Goal: Transaction & Acquisition: Purchase product/service

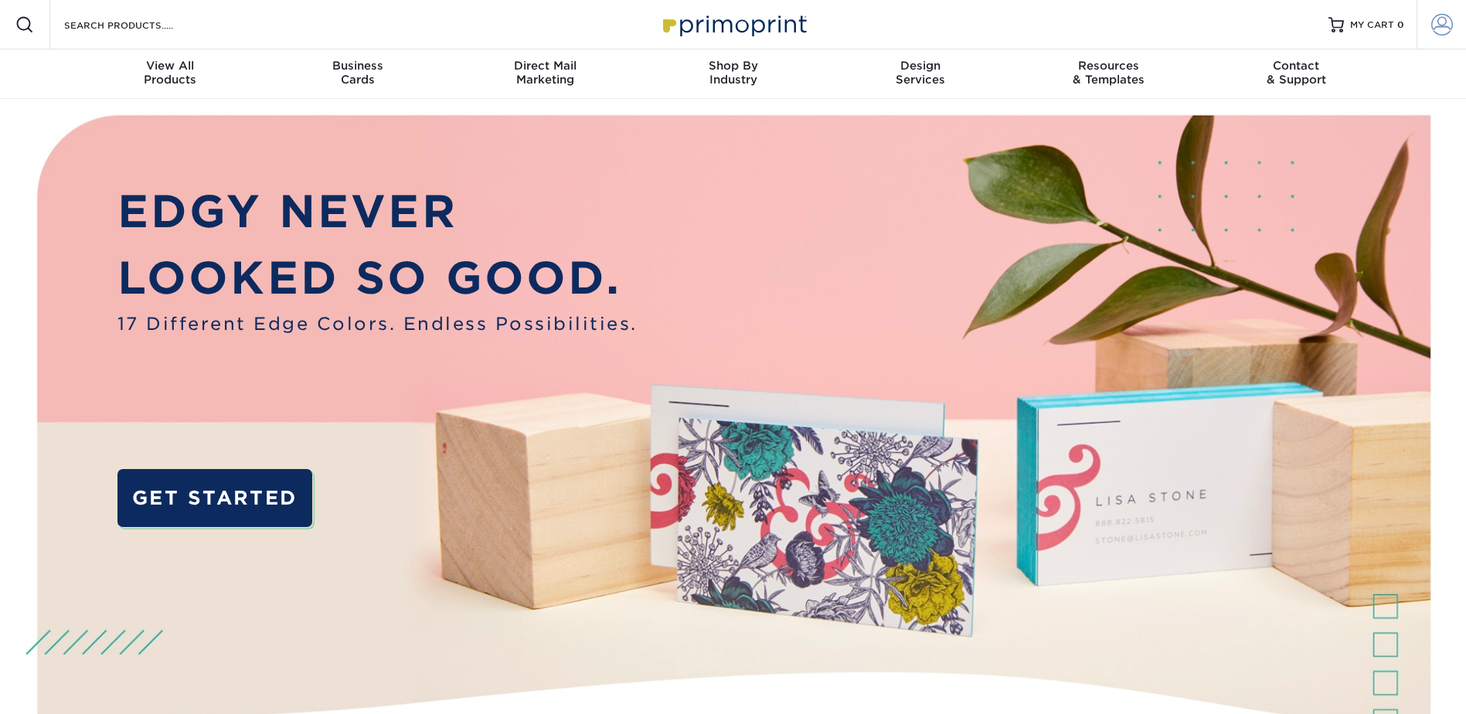
click at [1432, 29] on span at bounding box center [1442, 25] width 22 height 22
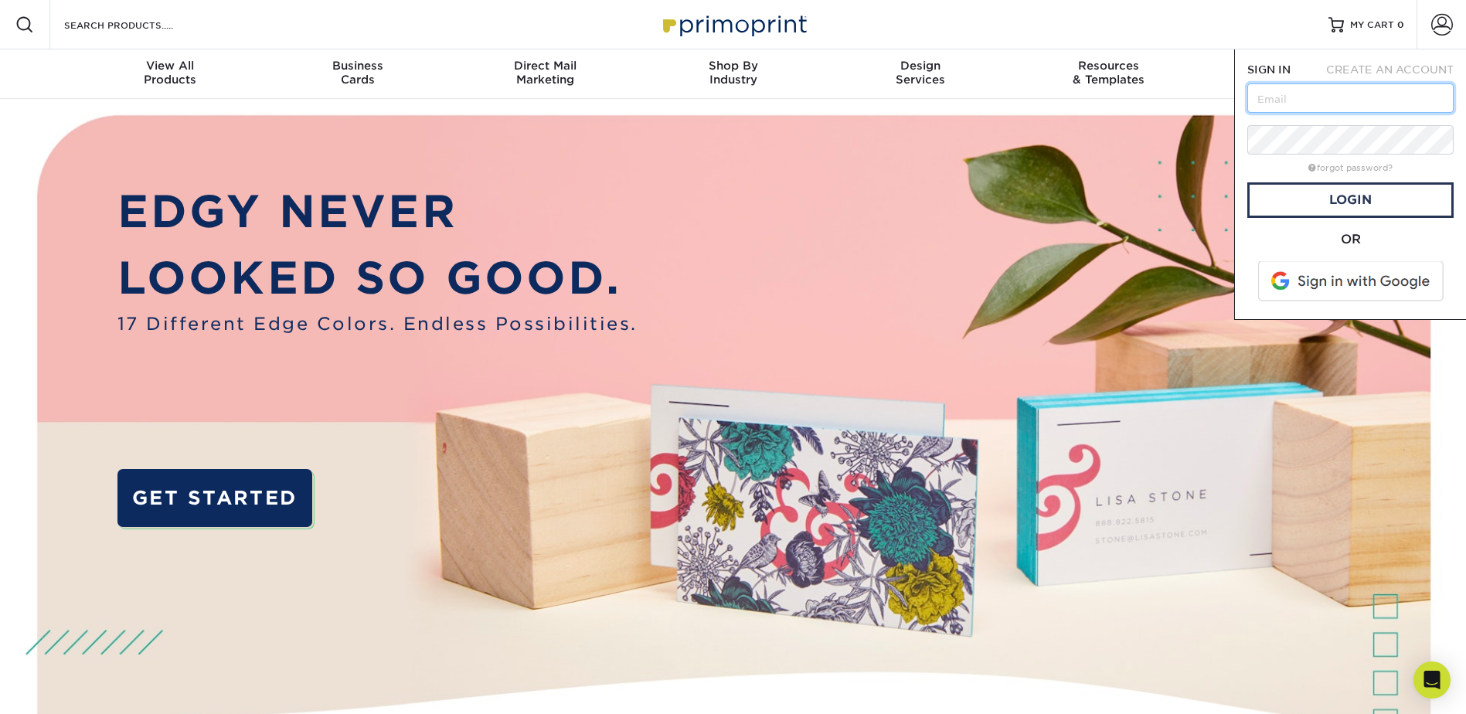
click at [1327, 100] on input "text" at bounding box center [1350, 97] width 206 height 29
type input "newagecollision@gmail.com"
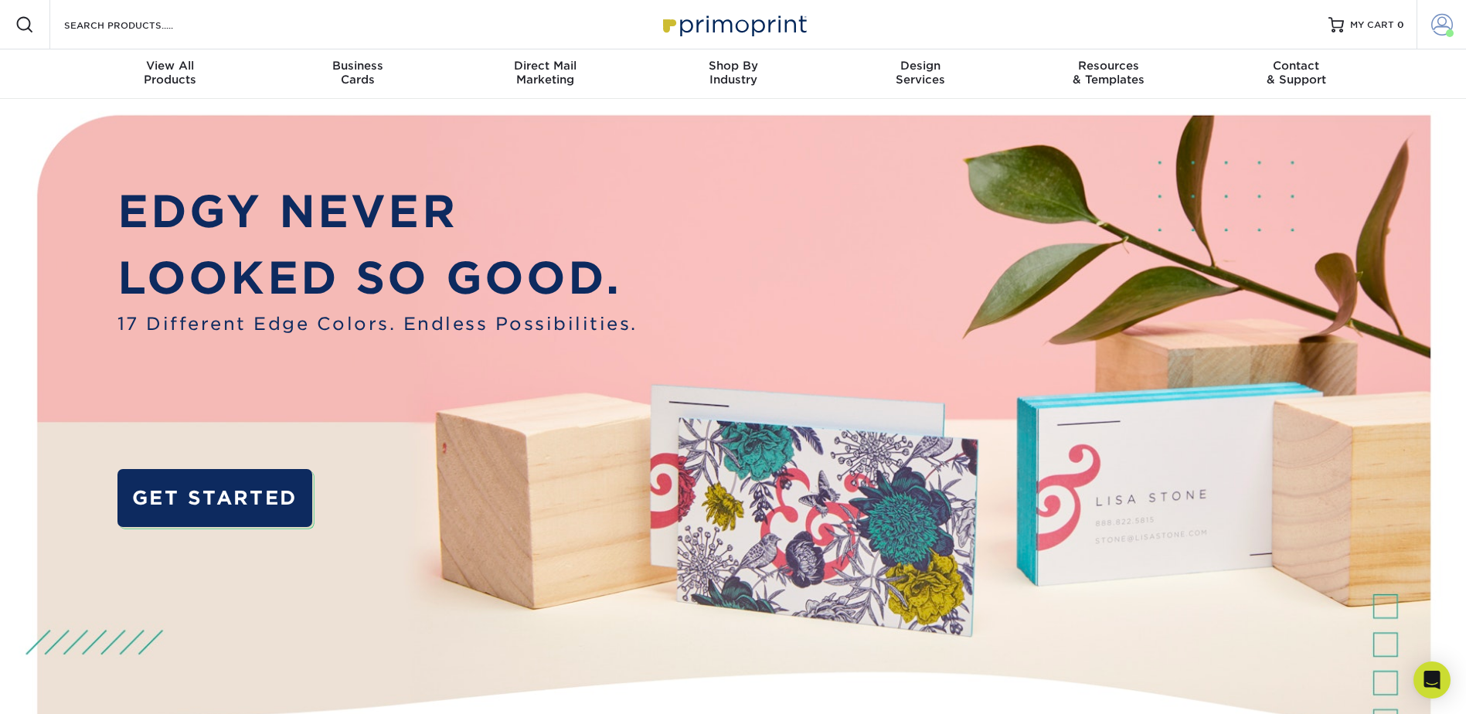
click at [1431, 26] on span at bounding box center [1442, 25] width 22 height 22
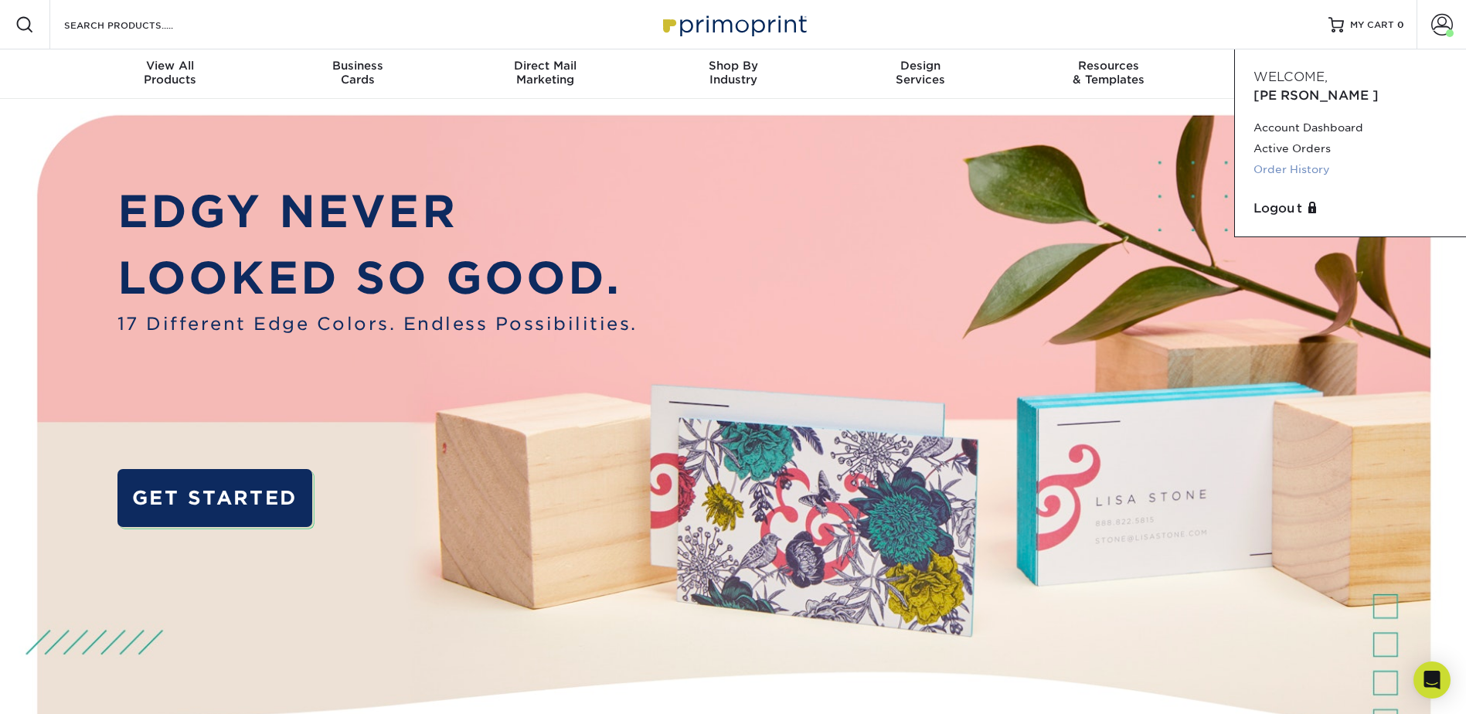
click at [1269, 159] on link "Order History" at bounding box center [1350, 169] width 194 height 21
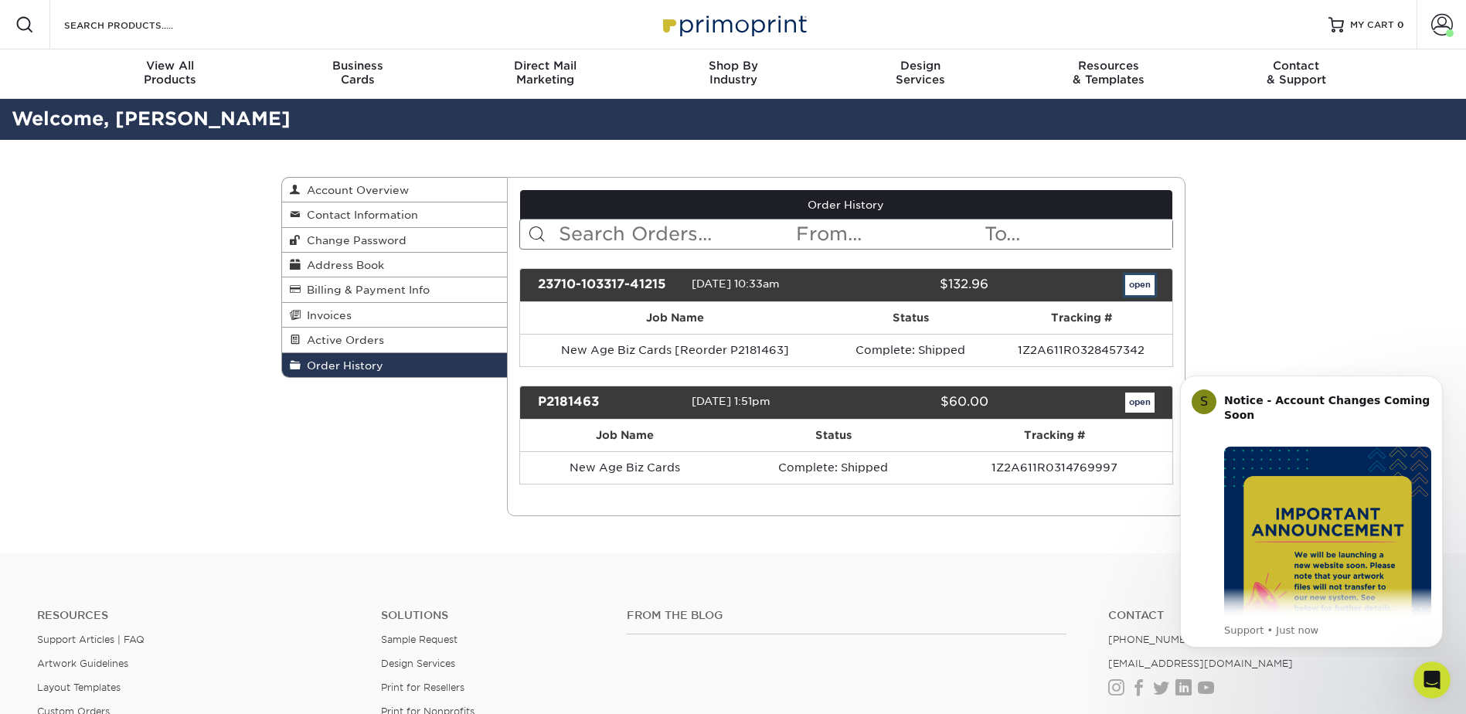
click at [1141, 284] on link "open" at bounding box center [1139, 285] width 29 height 20
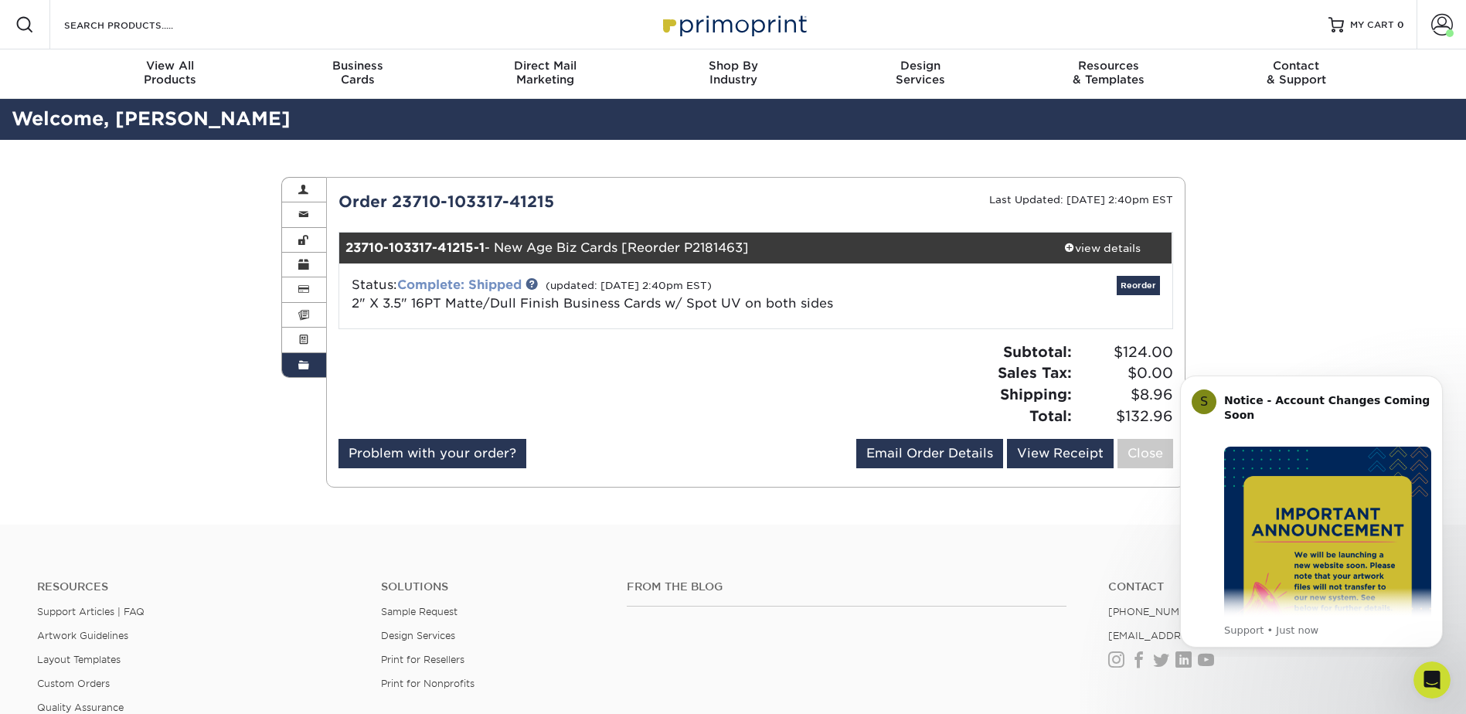
click at [511, 281] on link "Complete: Shipped" at bounding box center [459, 284] width 124 height 15
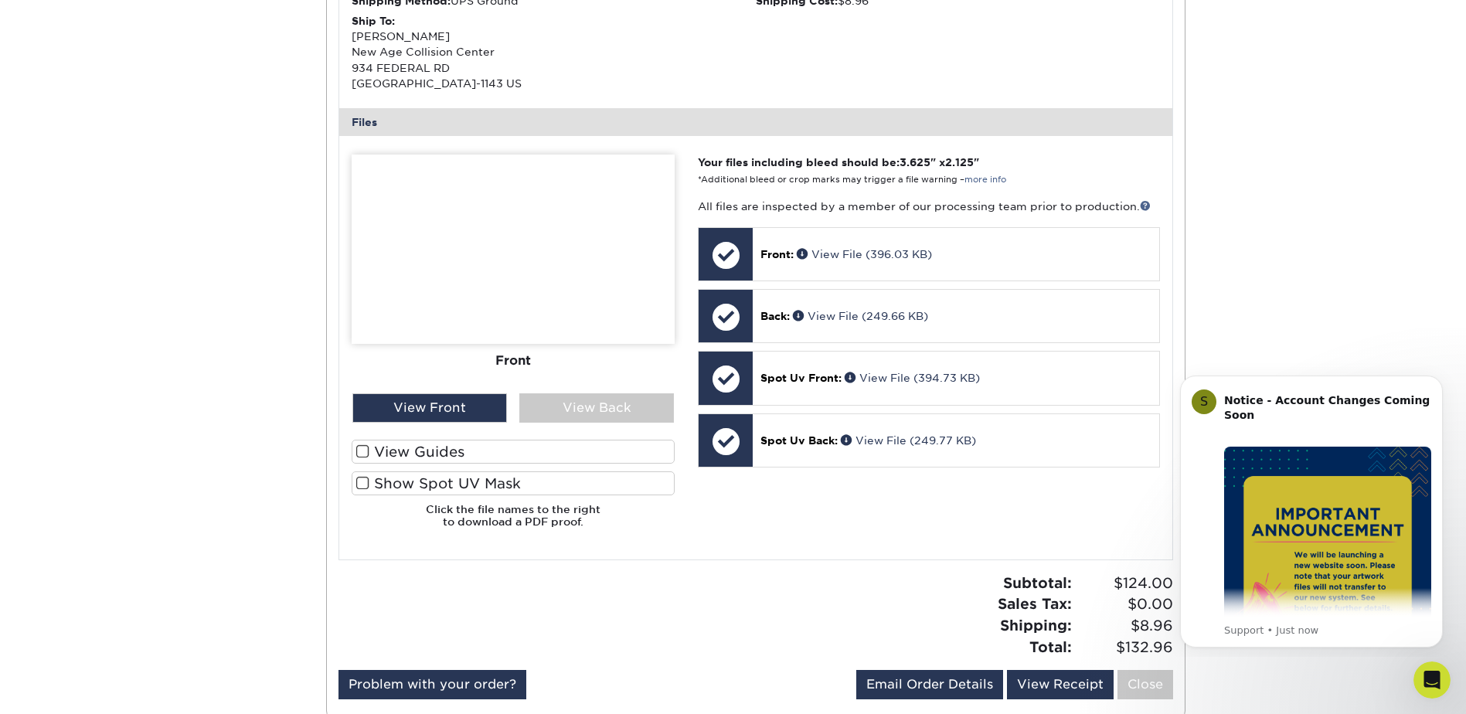
scroll to position [541, 0]
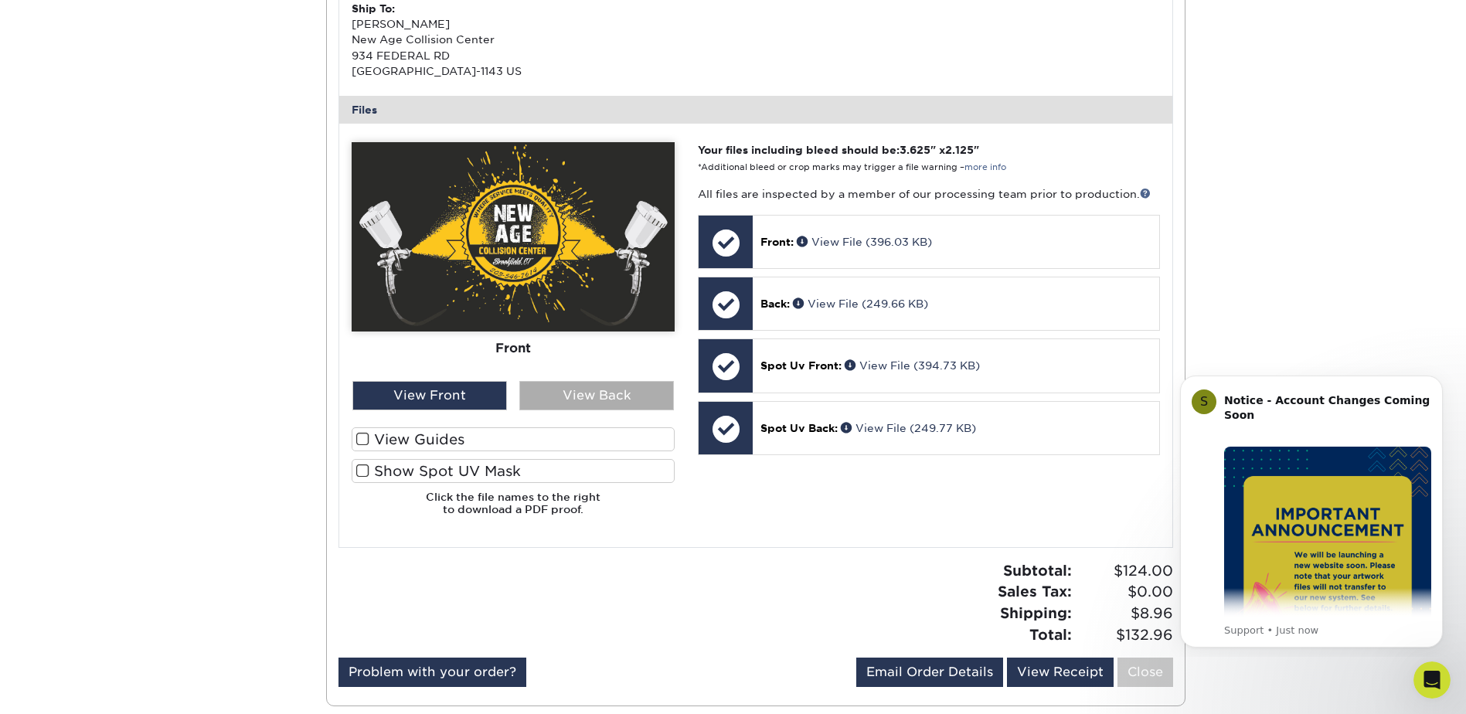
click at [560, 397] on div "View Back" at bounding box center [596, 395] width 155 height 29
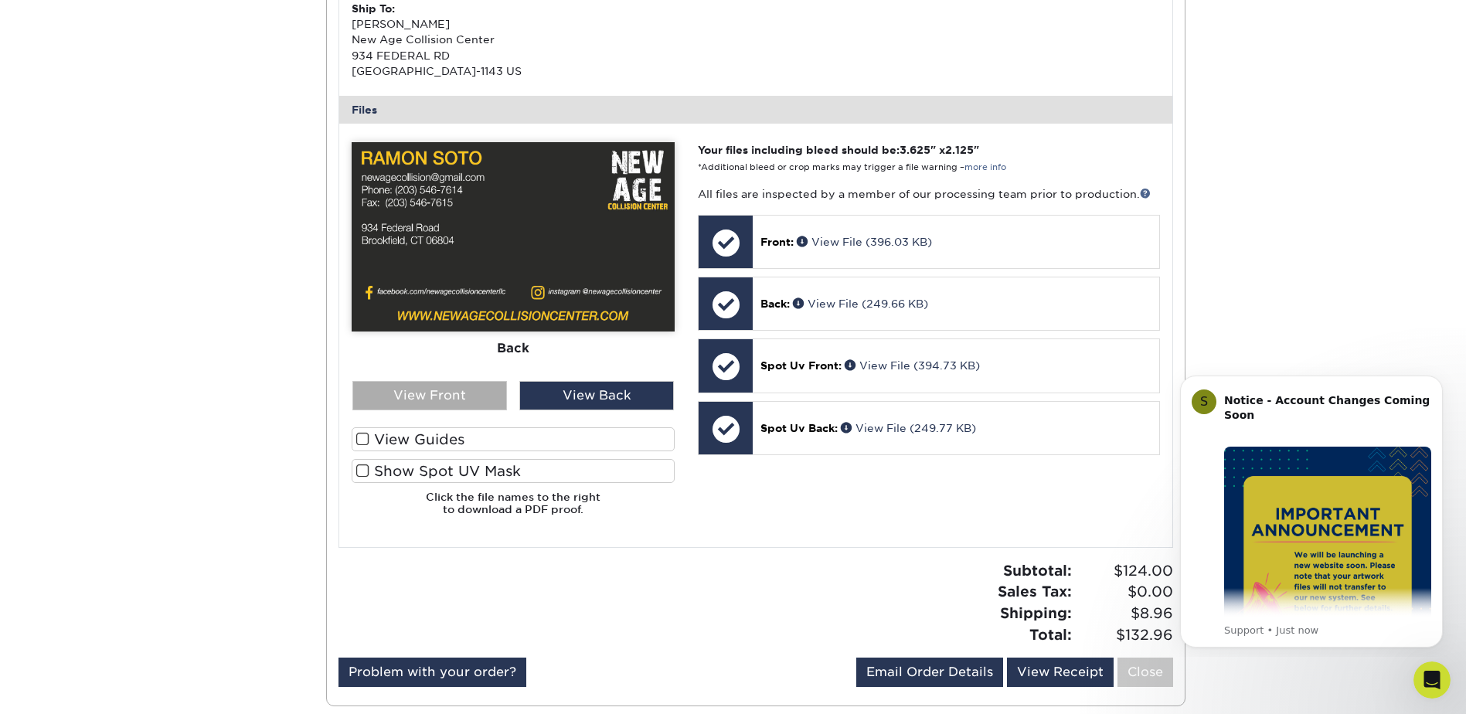
click at [460, 389] on div "View Front" at bounding box center [429, 395] width 155 height 29
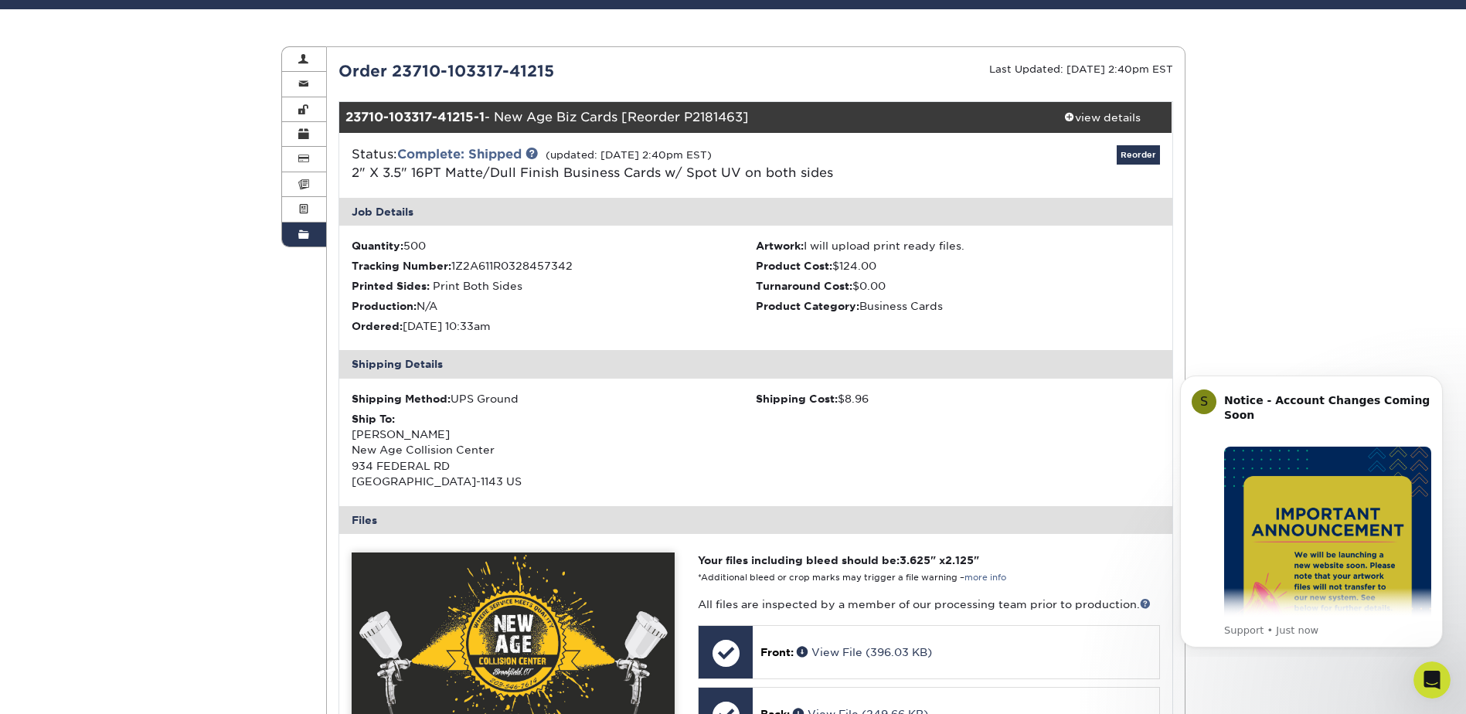
scroll to position [0, 0]
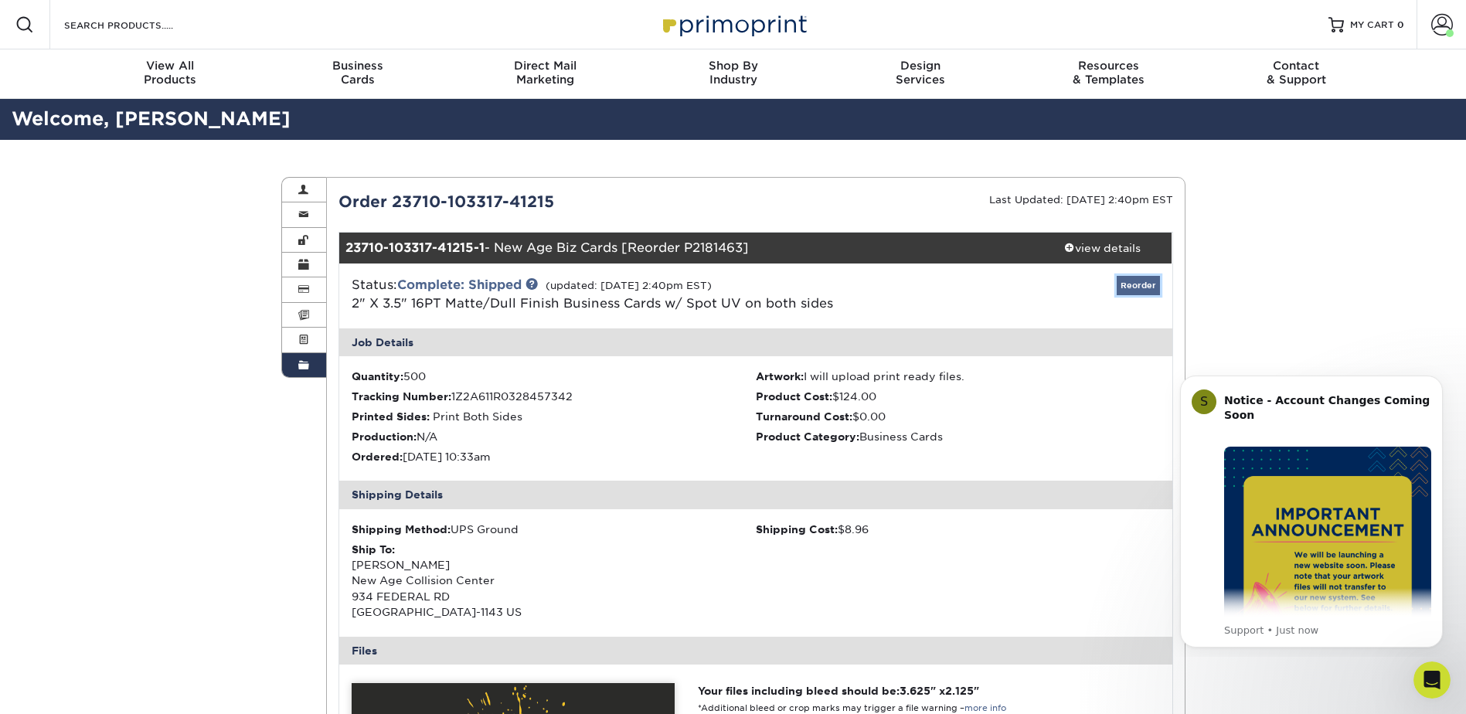
click at [1130, 277] on link "Reorder" at bounding box center [1137, 285] width 43 height 19
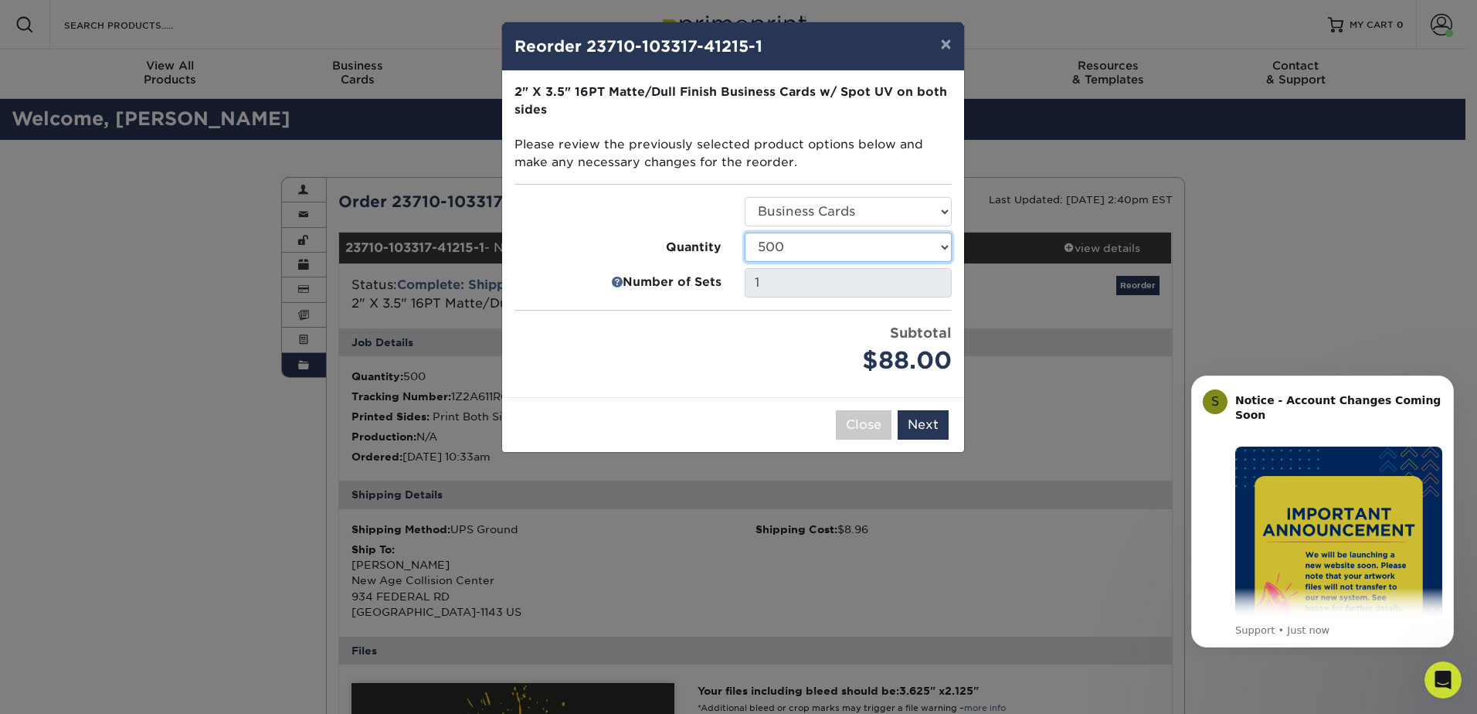
click at [859, 257] on select "500 1000 2500 5000 10000 15000 20000 25000" at bounding box center [848, 247] width 207 height 29
click at [745, 233] on select "500 1000 2500 5000 10000 15000 20000 25000" at bounding box center [848, 247] width 207 height 29
click at [848, 243] on select "500 1000 2500 5000 10000 15000 20000 25000" at bounding box center [848, 247] width 207 height 29
click at [745, 233] on select "500 1000 2500 5000 10000 15000 20000 25000" at bounding box center [848, 247] width 207 height 29
click at [811, 251] on select "500 1000 2500 5000 10000 15000 20000 25000" at bounding box center [848, 247] width 207 height 29
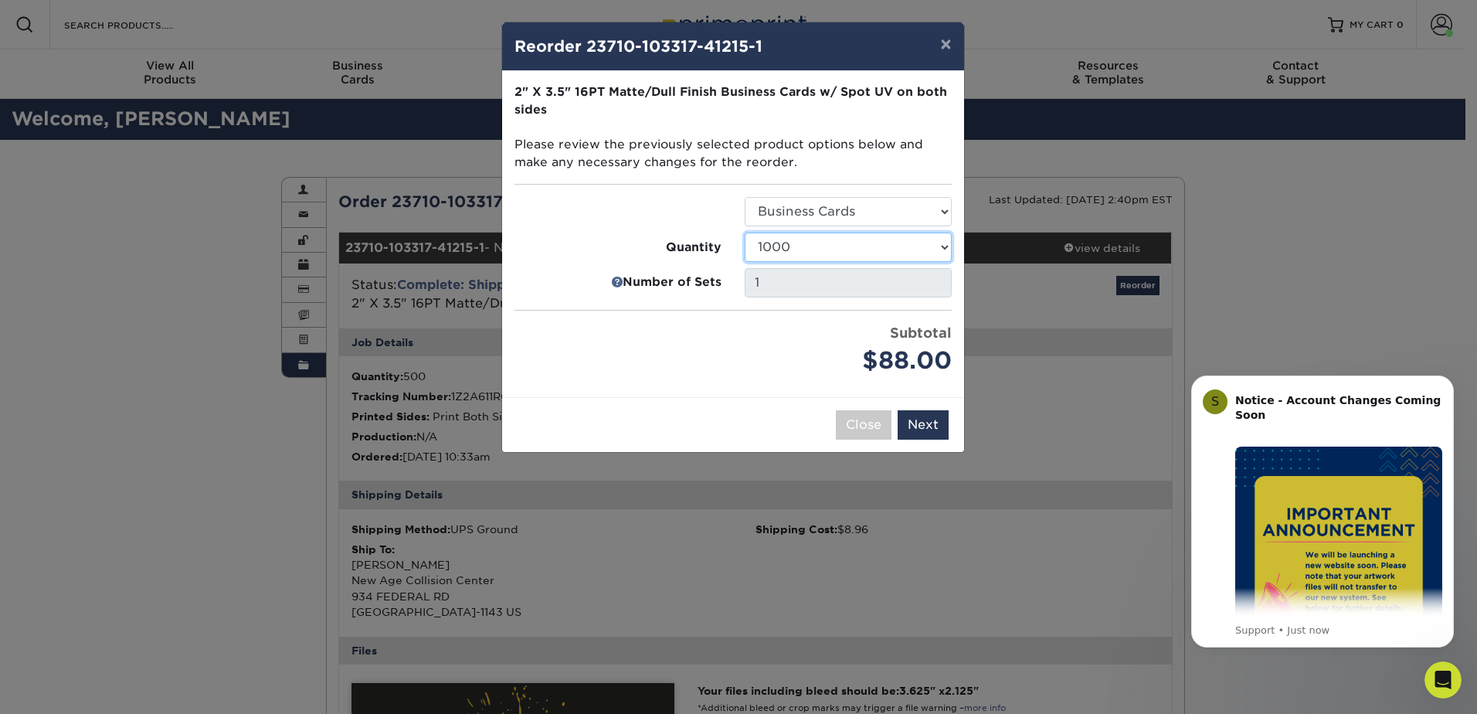
click at [745, 233] on select "500 1000 2500 5000 10000 15000 20000 25000" at bounding box center [848, 247] width 207 height 29
click at [818, 248] on select "500 1000 2500 5000 10000 15000 20000 25000" at bounding box center [848, 247] width 207 height 29
select select "f593fda3-2d5c-4b9e-9c2c-6197b899ae74"
click at [745, 233] on select "500 1000 2500 5000 10000 15000 20000 25000" at bounding box center [848, 247] width 207 height 29
click at [909, 416] on button "Next" at bounding box center [923, 424] width 51 height 29
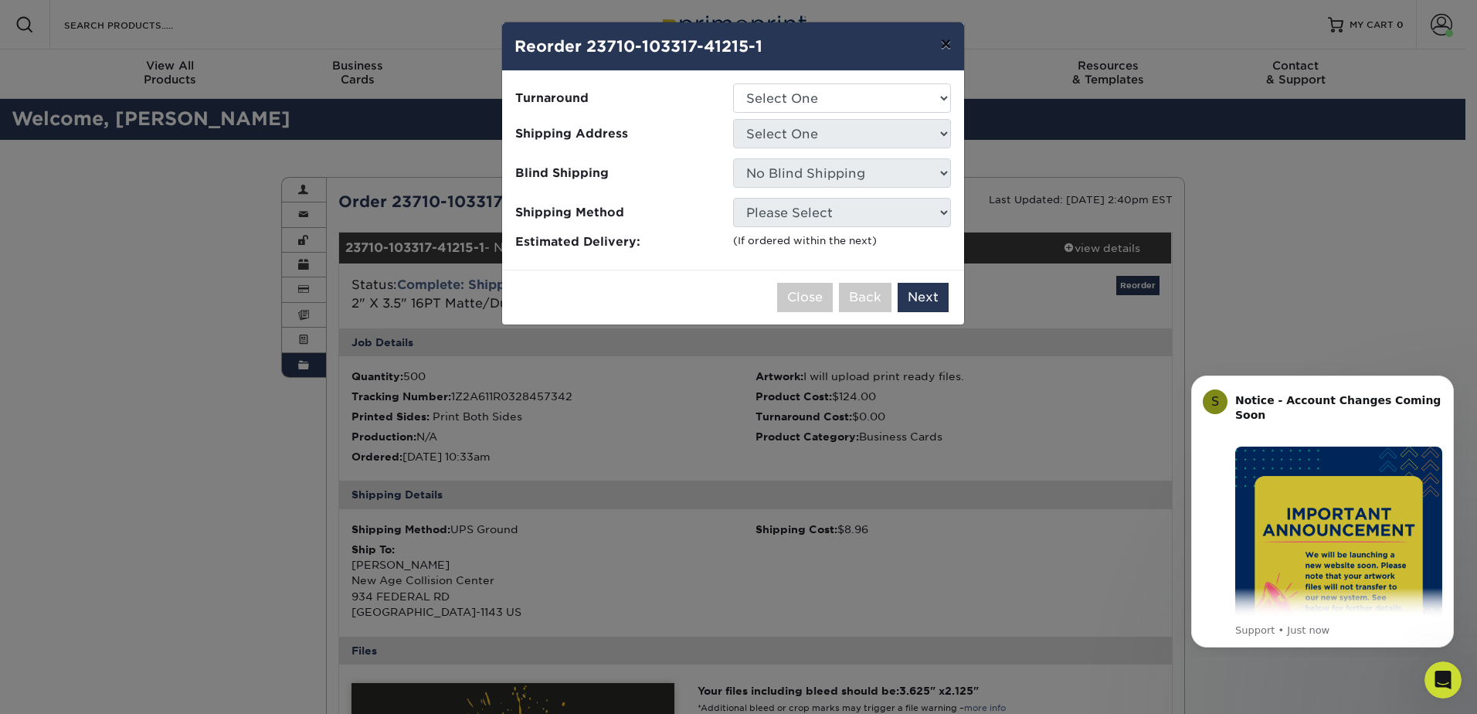
click at [949, 43] on button "×" at bounding box center [946, 43] width 36 height 43
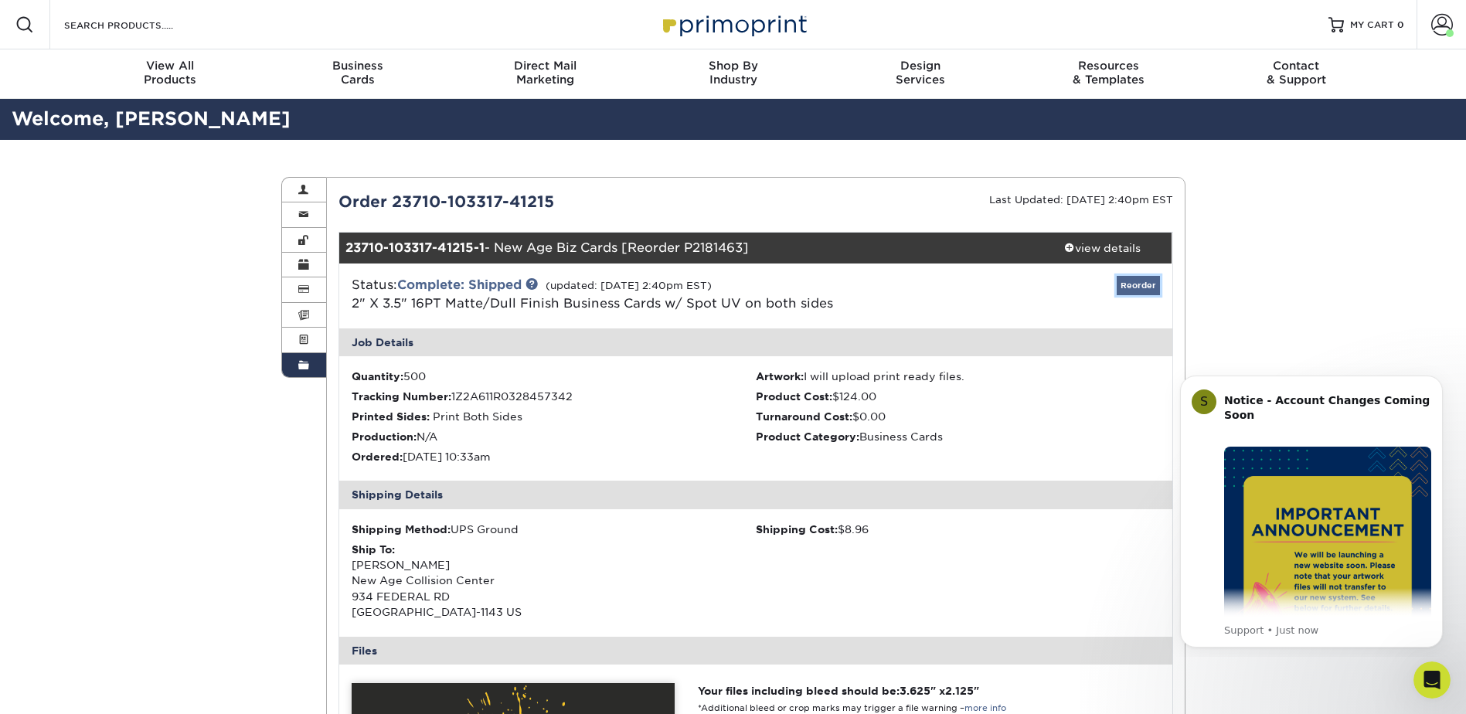
click at [1134, 284] on link "Reorder" at bounding box center [1137, 285] width 43 height 19
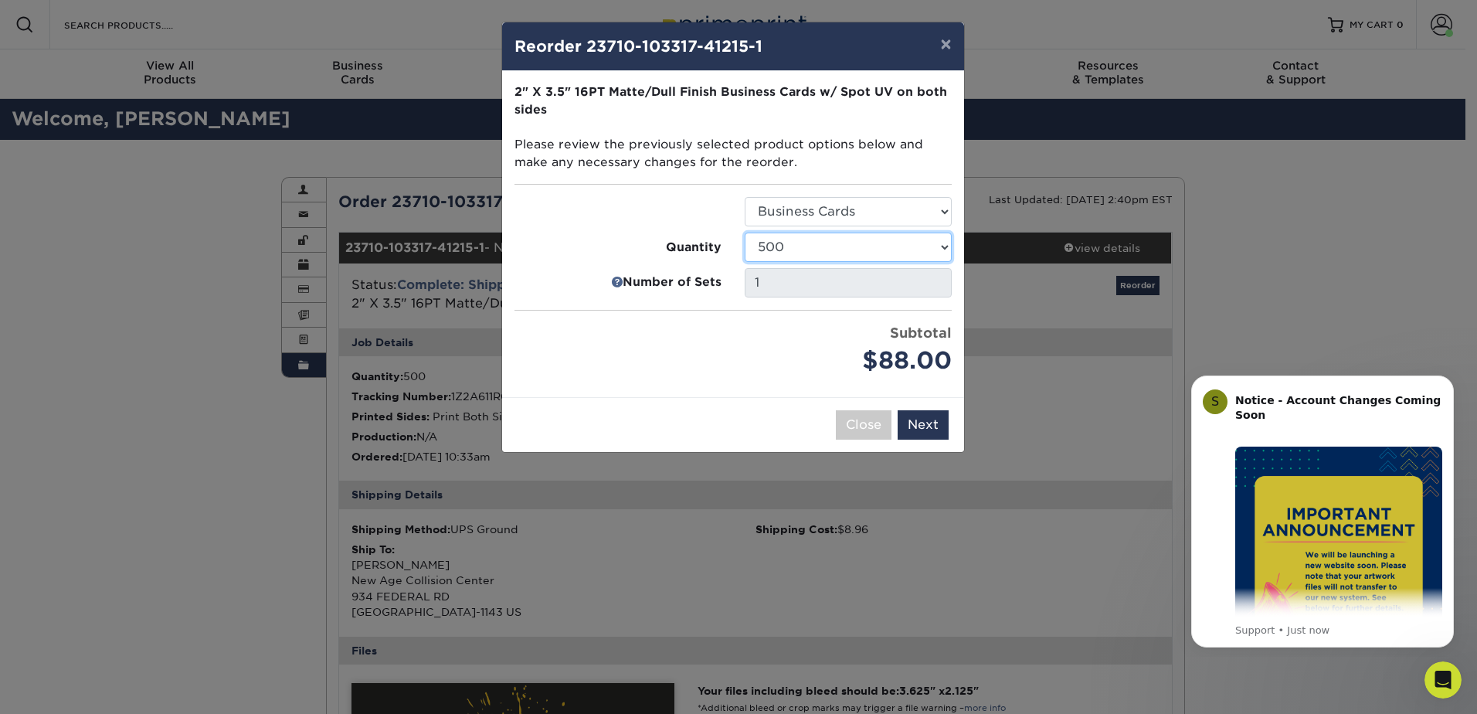
click at [865, 233] on select "500 1000 2500 5000 10000 15000 20000 25000" at bounding box center [848, 247] width 207 height 29
select select "52e3d710-0e8f-4d4d-8560-7d4d8655be69"
click at [745, 233] on select "500 1000 2500 5000 10000 15000 20000 25000" at bounding box center [848, 247] width 207 height 29
click at [939, 429] on button "Next" at bounding box center [923, 424] width 51 height 29
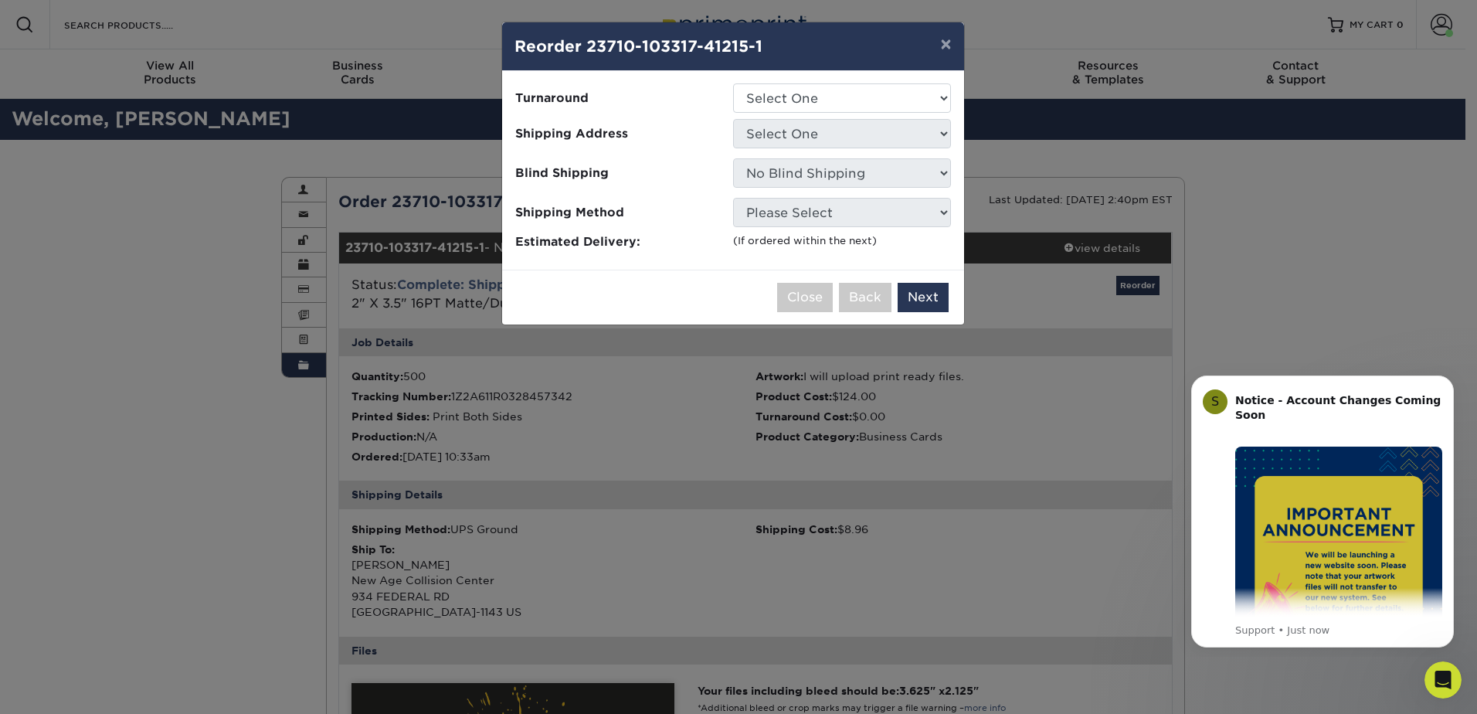
click at [831, 118] on ul "Turnaround Select One 2-4 Business Days Shipping Address Select One New Age Col…" at bounding box center [733, 167] width 437 height 168
click at [834, 94] on select "Select One 2-4 Business Days" at bounding box center [842, 97] width 218 height 29
select select "3860e734-3bad-4a7a-915d-f3134a933cb6"
click at [733, 83] on select "Select One 2-4 Business Days" at bounding box center [842, 97] width 218 height 29
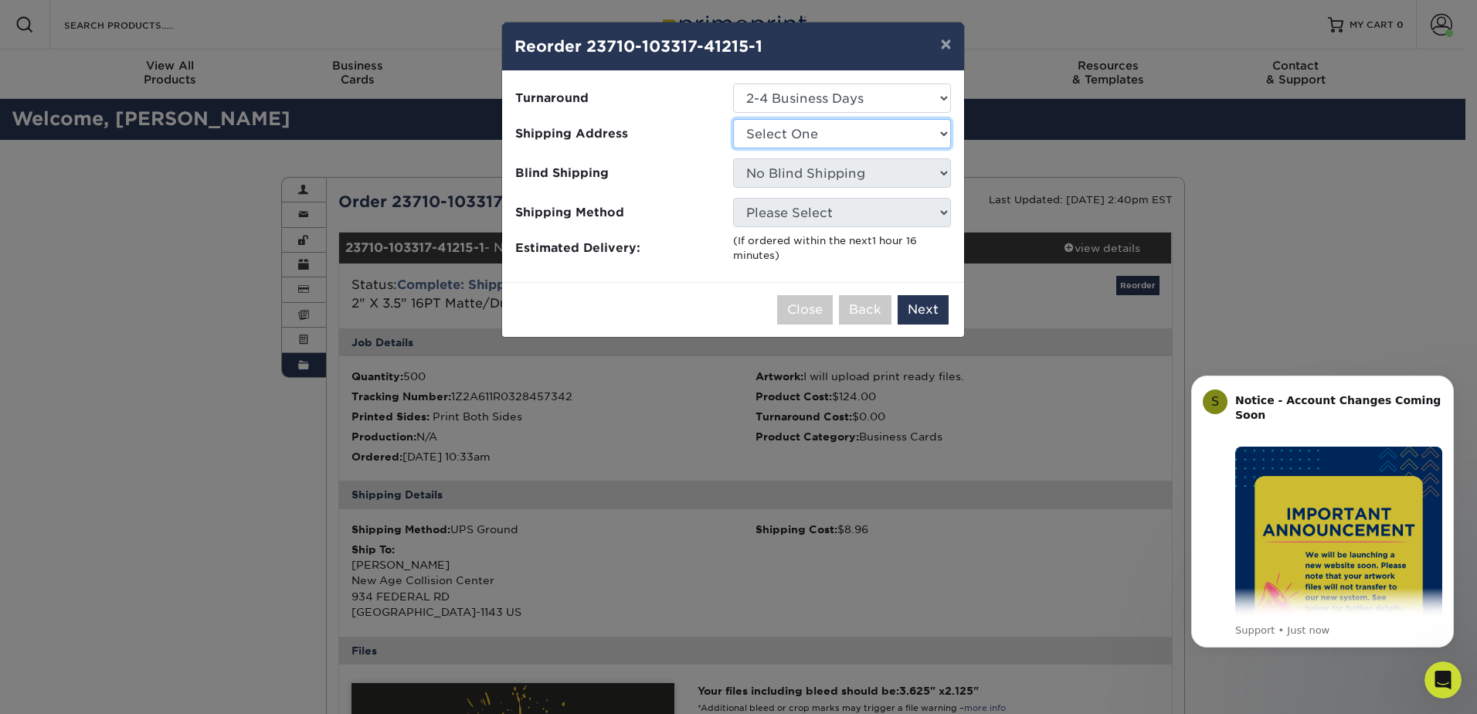
click at [810, 144] on select "Select One New Age Collision =" at bounding box center [842, 133] width 218 height 29
select select "149029"
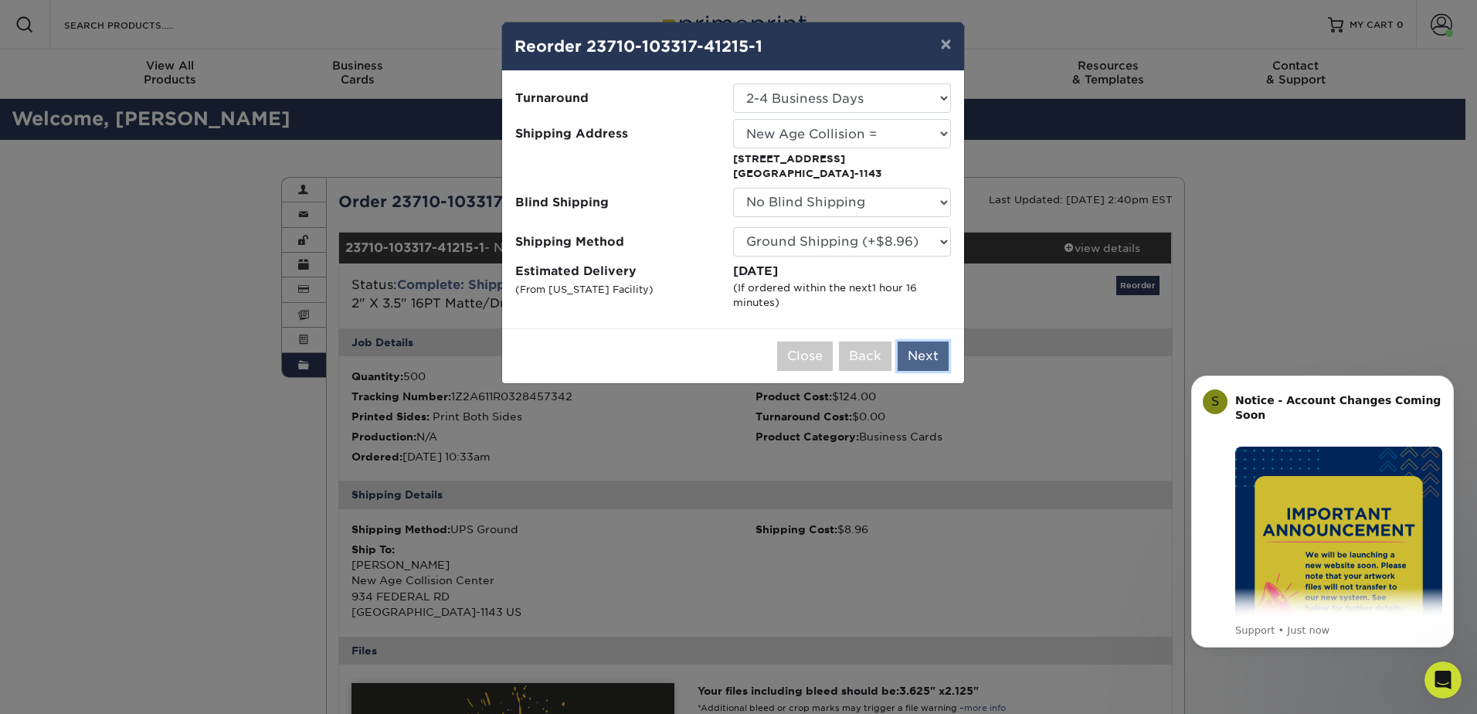
click at [937, 351] on button "Next" at bounding box center [923, 355] width 51 height 29
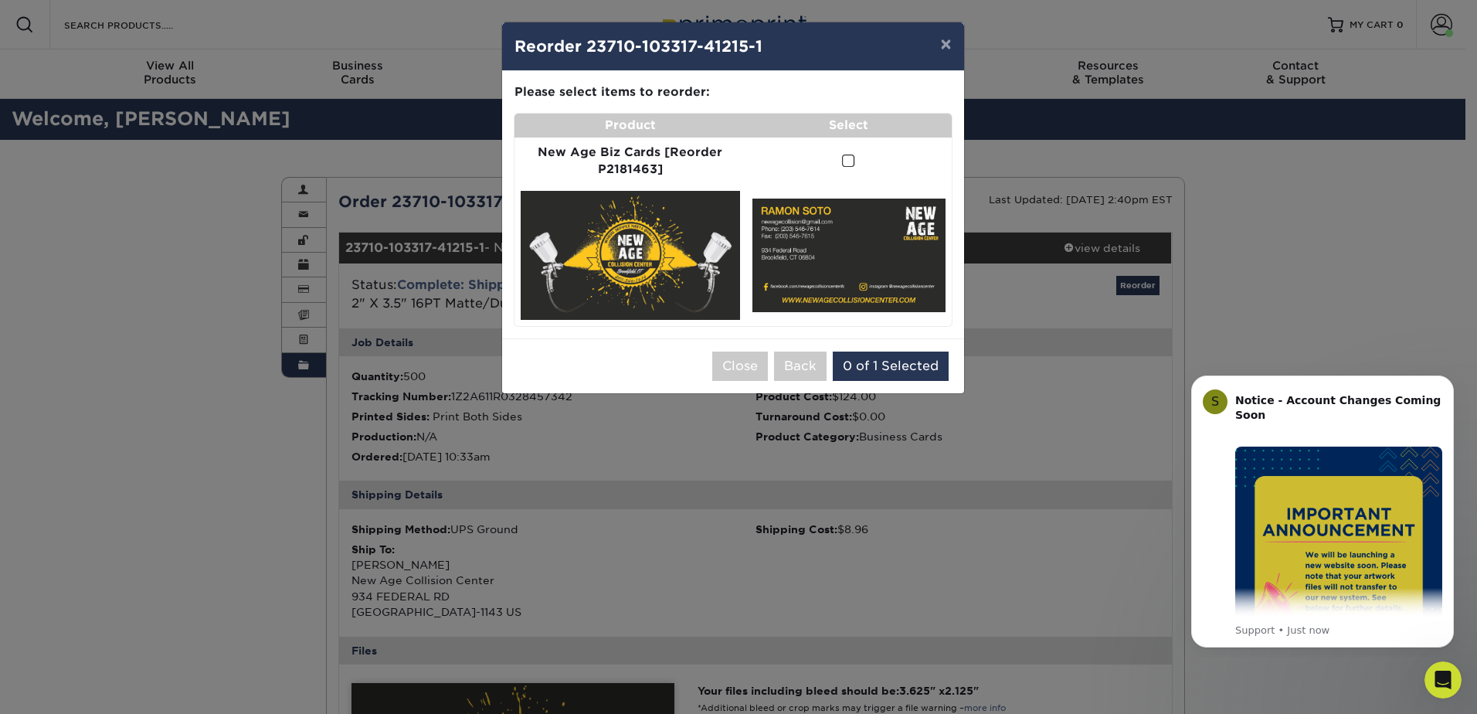
click at [846, 158] on span at bounding box center [848, 161] width 13 height 15
click at [0, 0] on input "checkbox" at bounding box center [0, 0] width 0 height 0
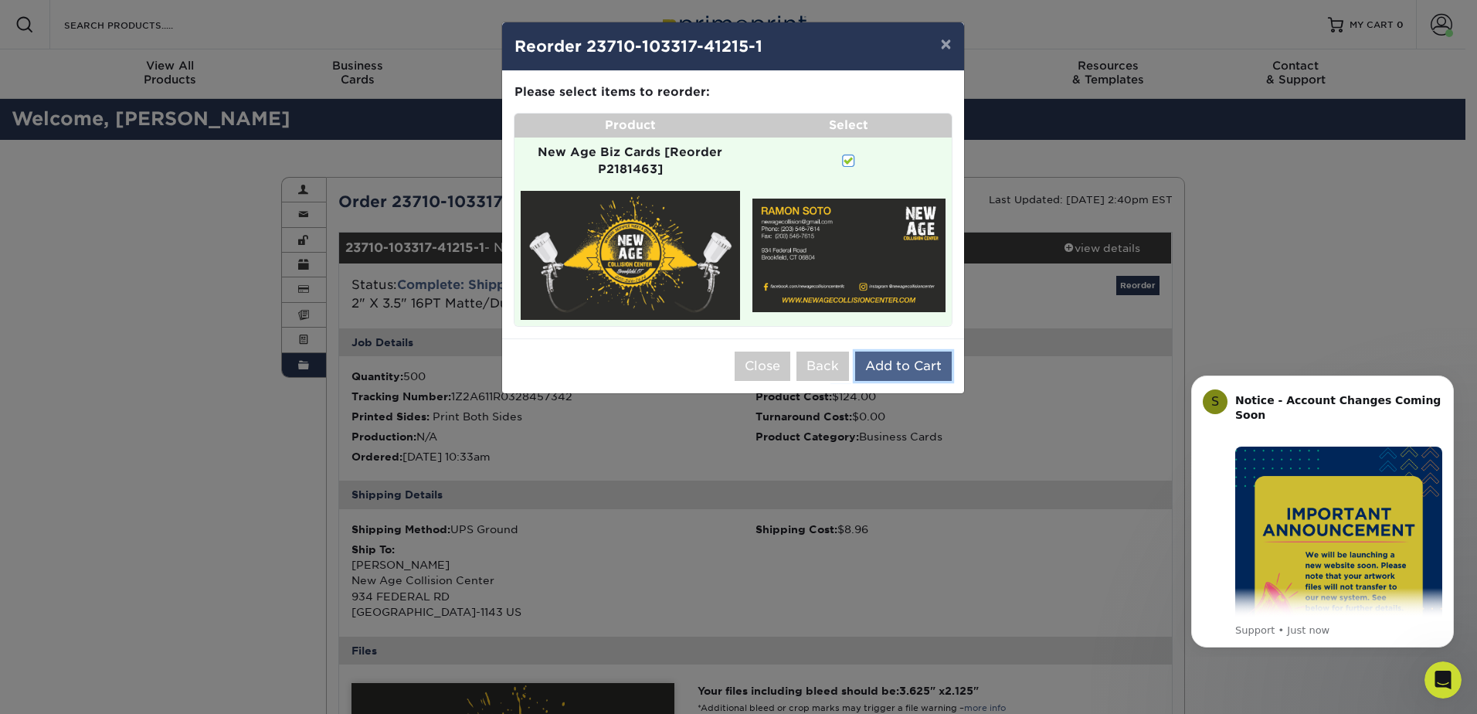
click at [903, 366] on button "Add to Cart" at bounding box center [903, 366] width 97 height 29
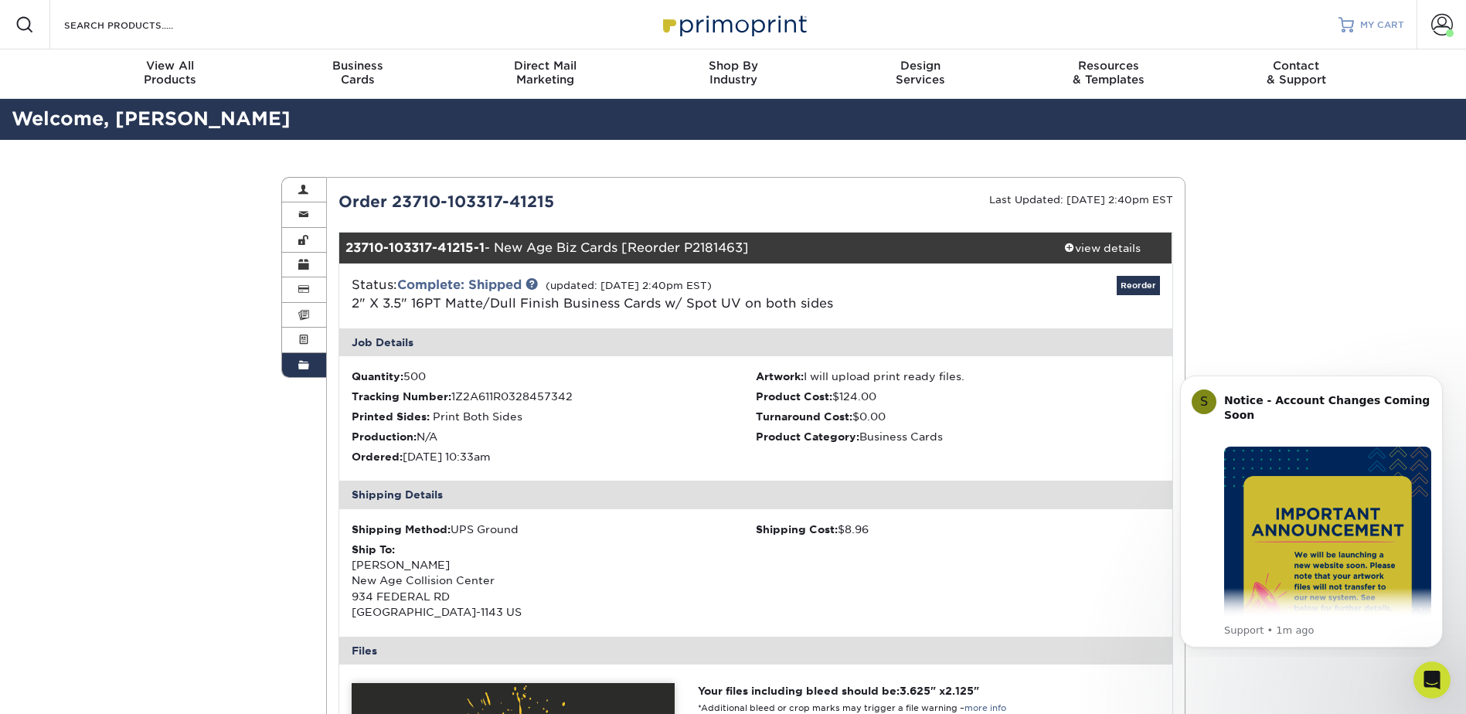
click at [1374, 29] on span "MY CART" at bounding box center [1382, 25] width 44 height 13
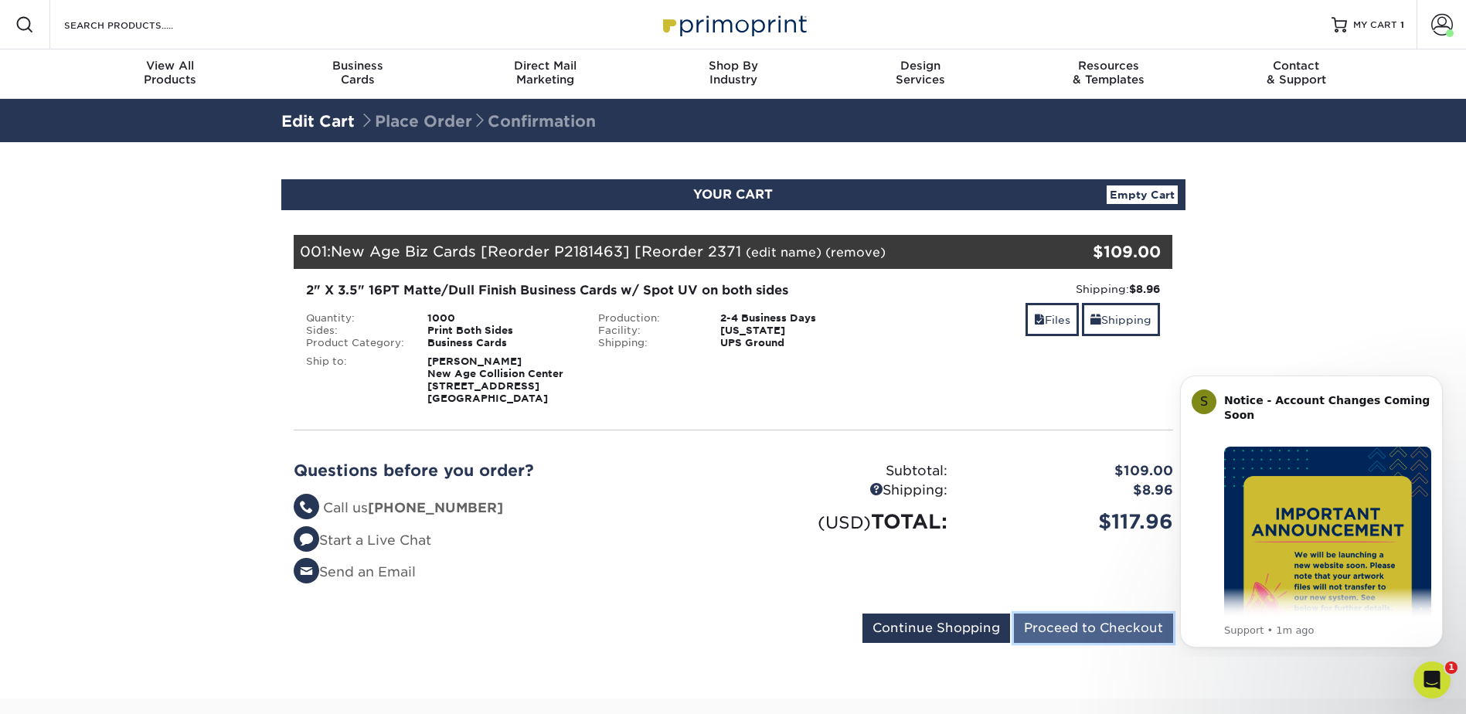
click at [1051, 637] on input "Proceed to Checkout" at bounding box center [1093, 627] width 159 height 29
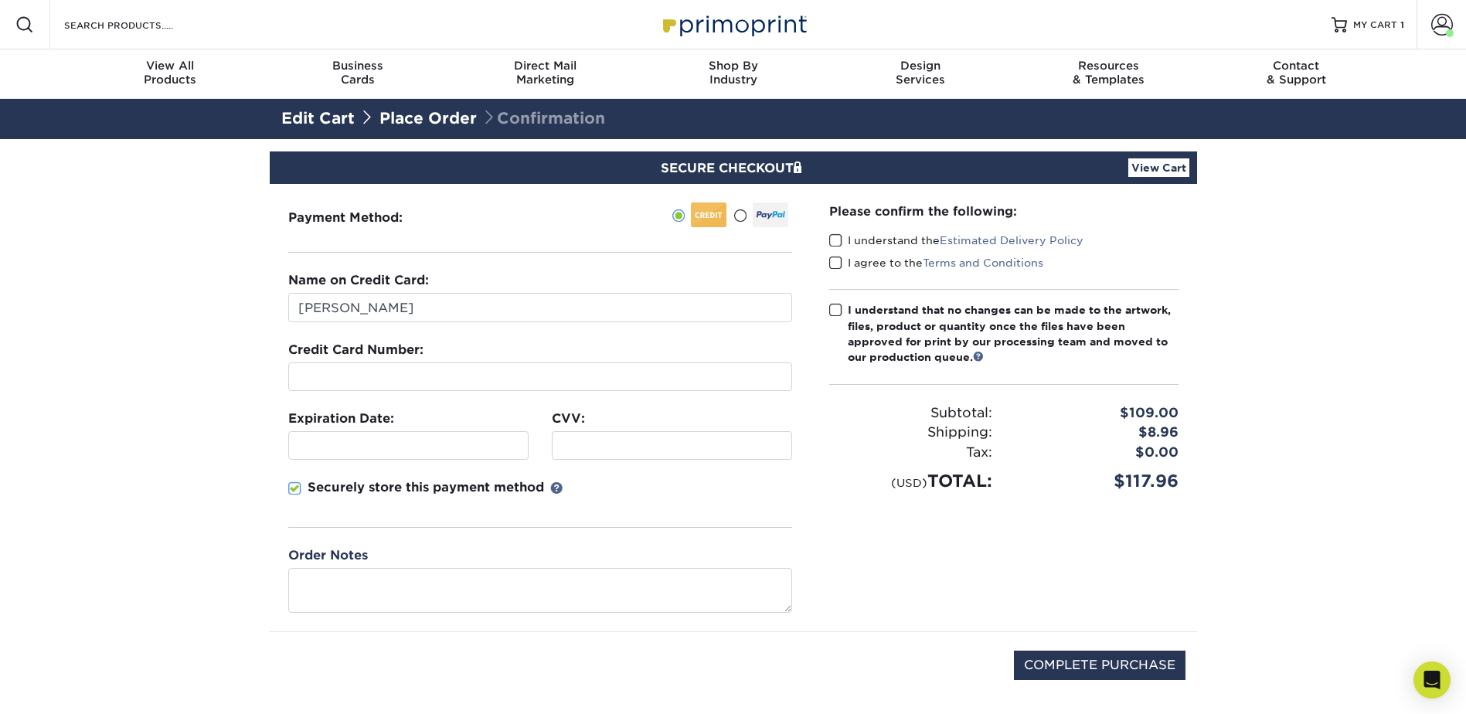
click at [762, 209] on div at bounding box center [770, 214] width 36 height 25
click at [0, 0] on input "radio" at bounding box center [0, 0] width 0 height 0
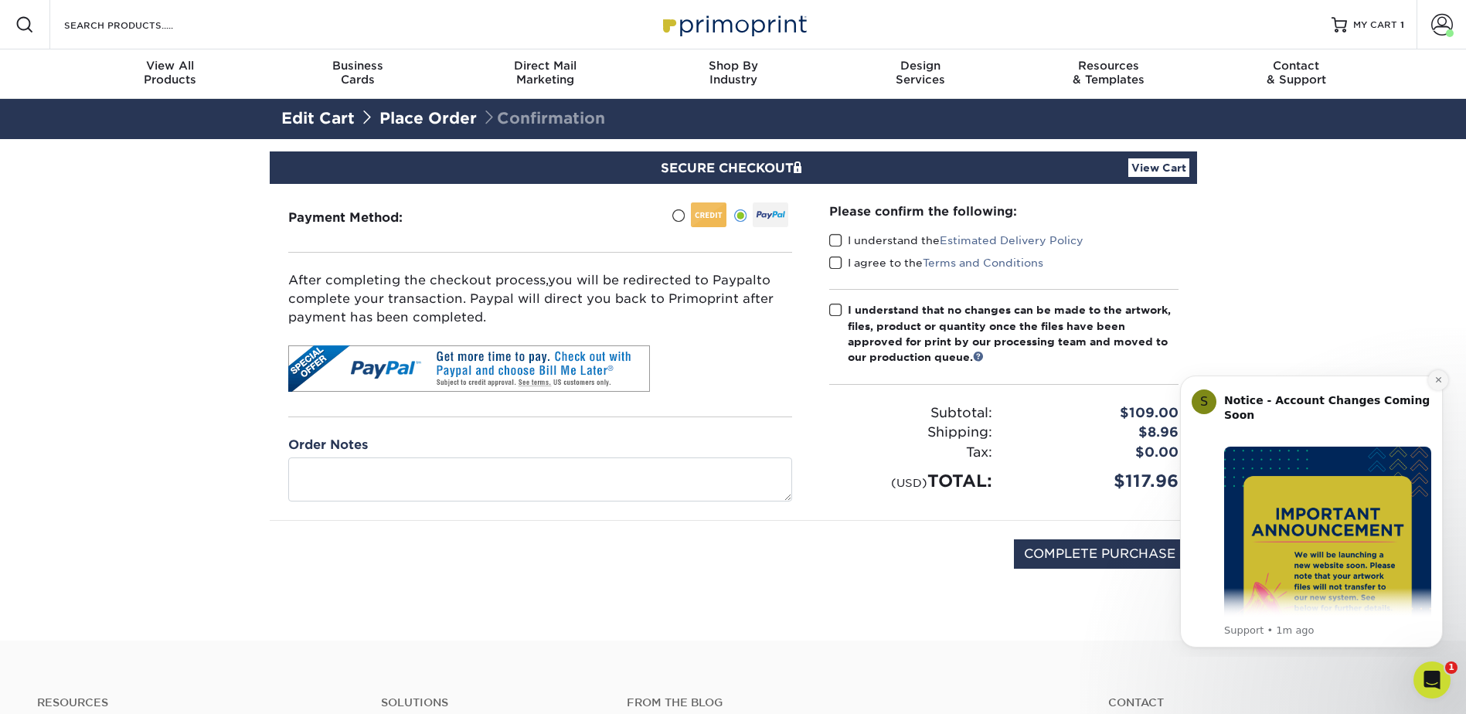
click at [1435, 376] on icon "Dismiss notification" at bounding box center [1438, 379] width 8 height 8
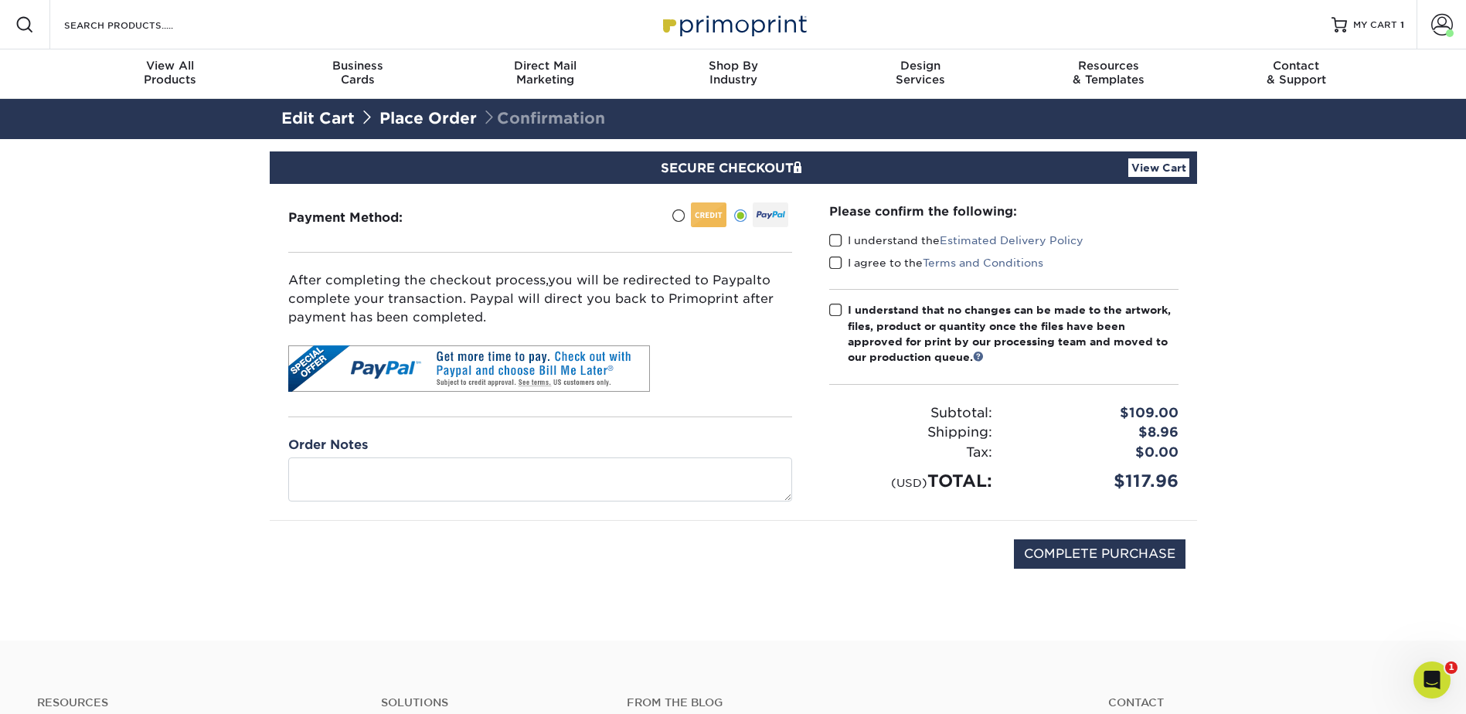
click at [833, 244] on span at bounding box center [835, 240] width 13 height 15
click at [0, 0] on input "I understand the Estimated Delivery Policy" at bounding box center [0, 0] width 0 height 0
click at [836, 264] on span at bounding box center [835, 263] width 13 height 15
click at [0, 0] on input "I agree to the Terms and Conditions" at bounding box center [0, 0] width 0 height 0
click at [830, 319] on label "I understand that no changes can be made to the artwork, files, product or quan…" at bounding box center [1003, 333] width 349 height 63
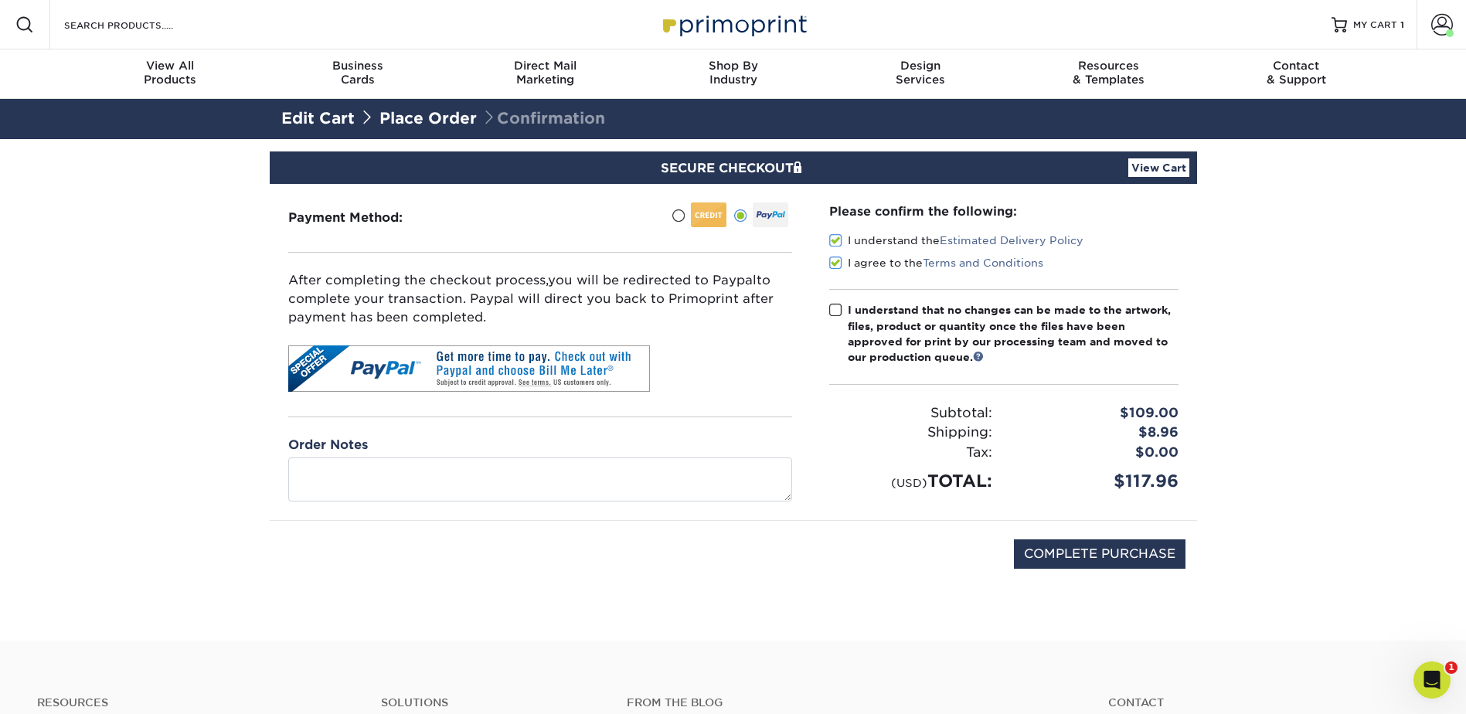
click at [0, 0] on input "I understand that no changes can be made to the artwork, files, product or quan…" at bounding box center [0, 0] width 0 height 0
click at [1031, 554] on input "COMPLETE PURCHASE" at bounding box center [1100, 553] width 172 height 29
type input "PROCESSING, PLEASE WAIT..."
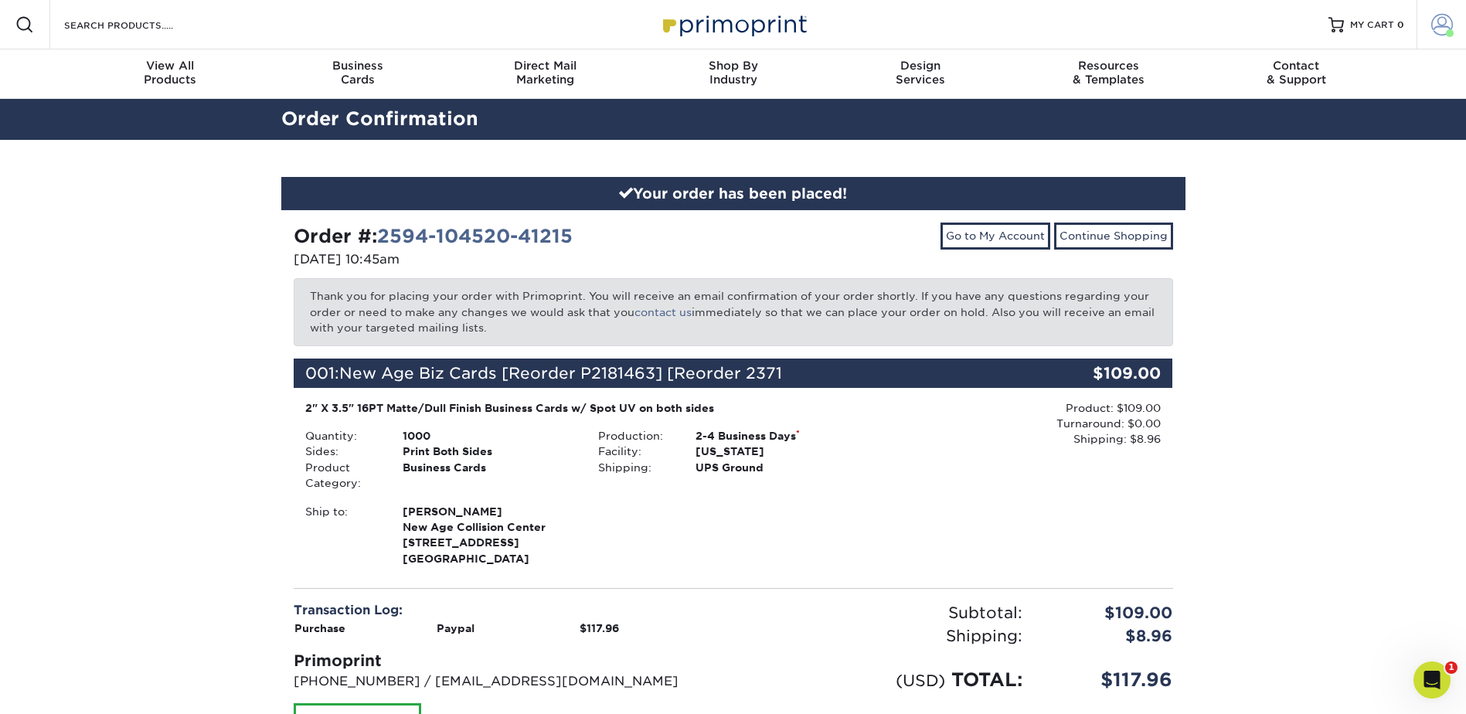
click at [1439, 22] on span at bounding box center [1442, 25] width 22 height 22
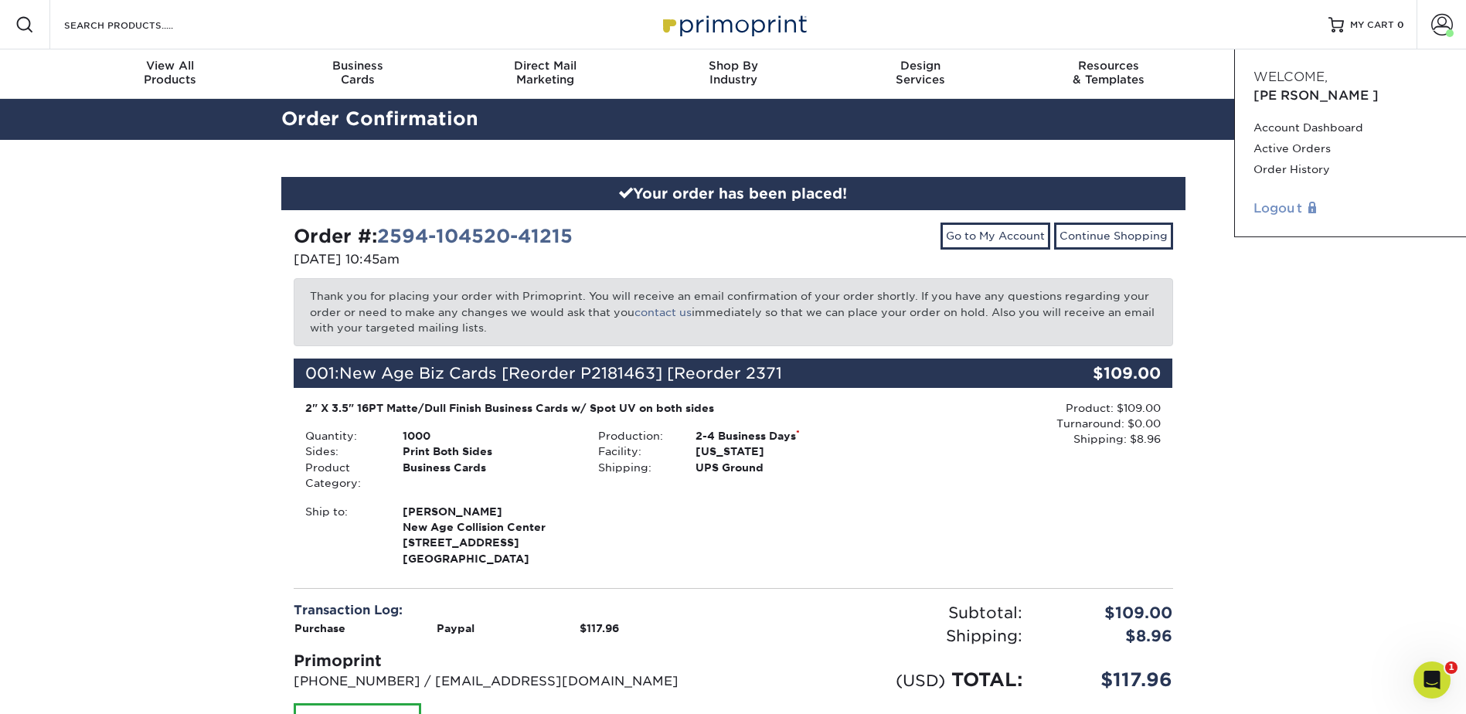
click at [1272, 199] on link "Logout" at bounding box center [1350, 208] width 194 height 19
